Goal: Complete application form

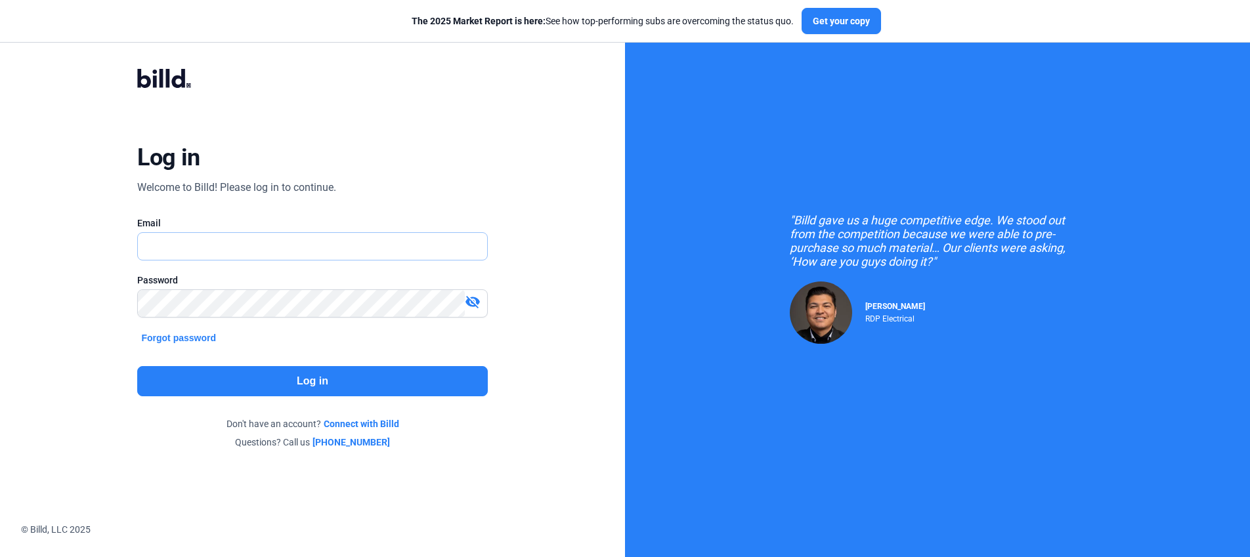
type input "[PERSON_NAME][EMAIL_ADDRESS][DOMAIN_NAME]"
click at [400, 371] on button "Log in" at bounding box center [312, 381] width 350 height 30
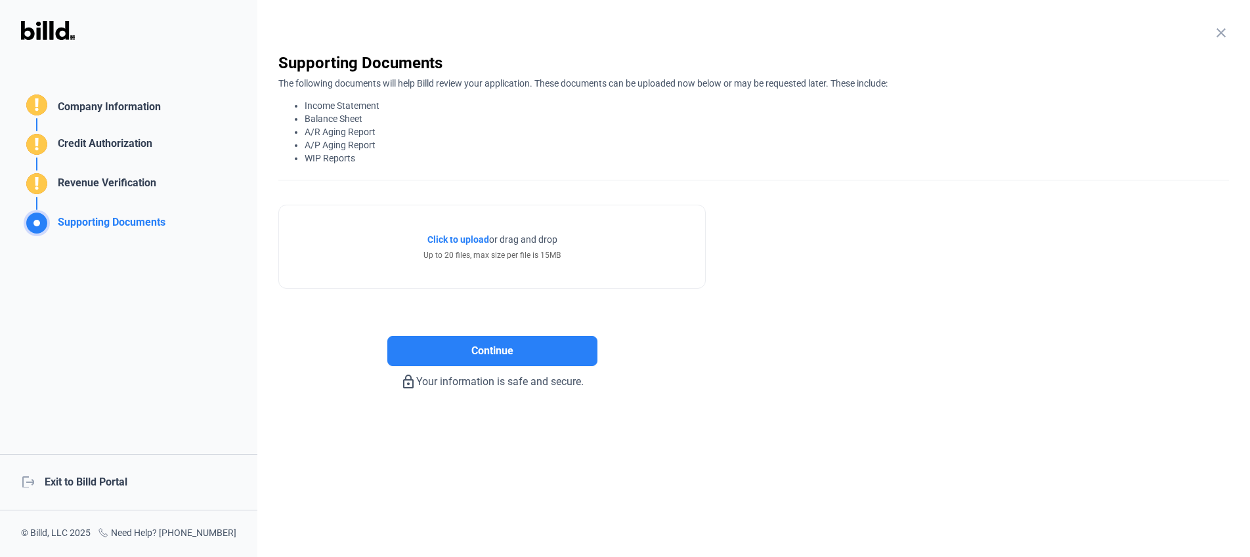
click at [106, 88] on div "Supporting Documents Company Information Credit Authorization Revenue Verificat…" at bounding box center [128, 278] width 257 height 557
click at [105, 102] on div "Company Information" at bounding box center [107, 108] width 108 height 19
